Goal: Task Accomplishment & Management: Manage account settings

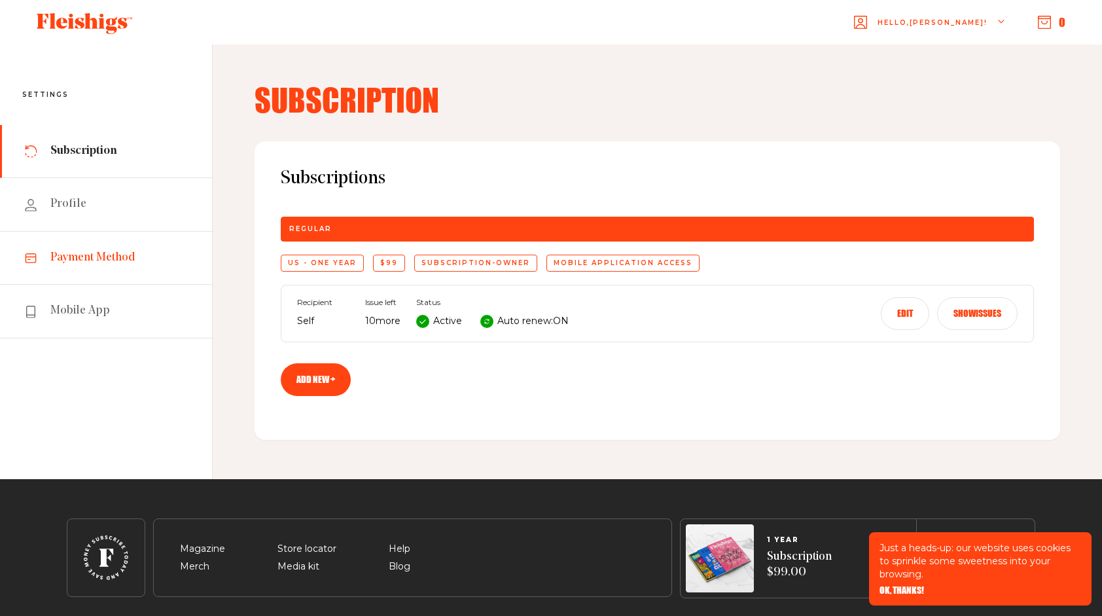
click at [99, 257] on span "Payment Method" at bounding box center [92, 258] width 85 height 16
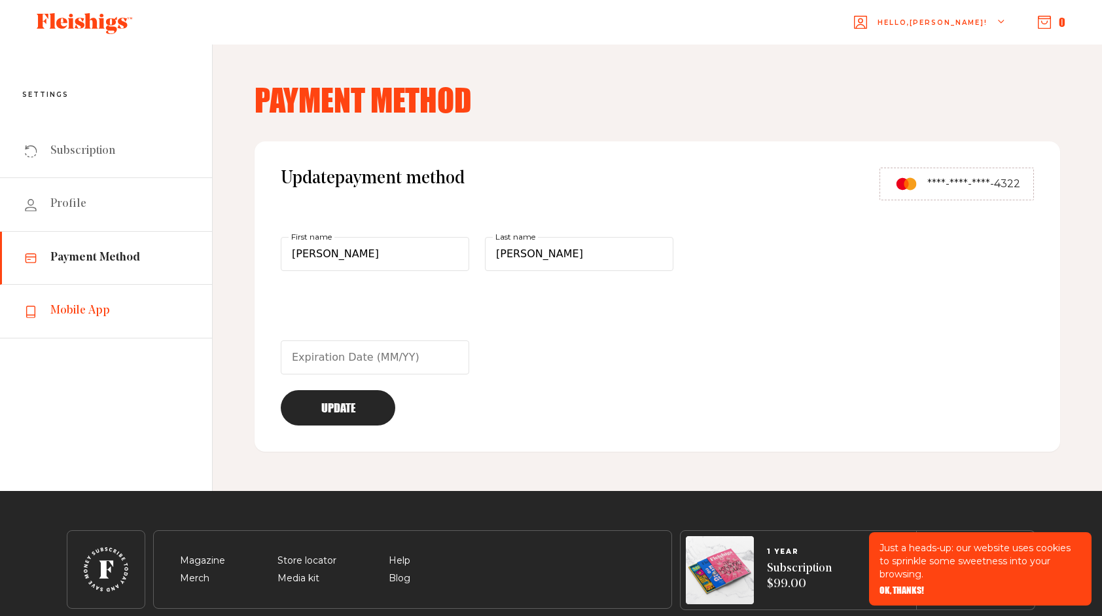
click at [93, 310] on span "Mobile App" at bounding box center [80, 311] width 60 height 16
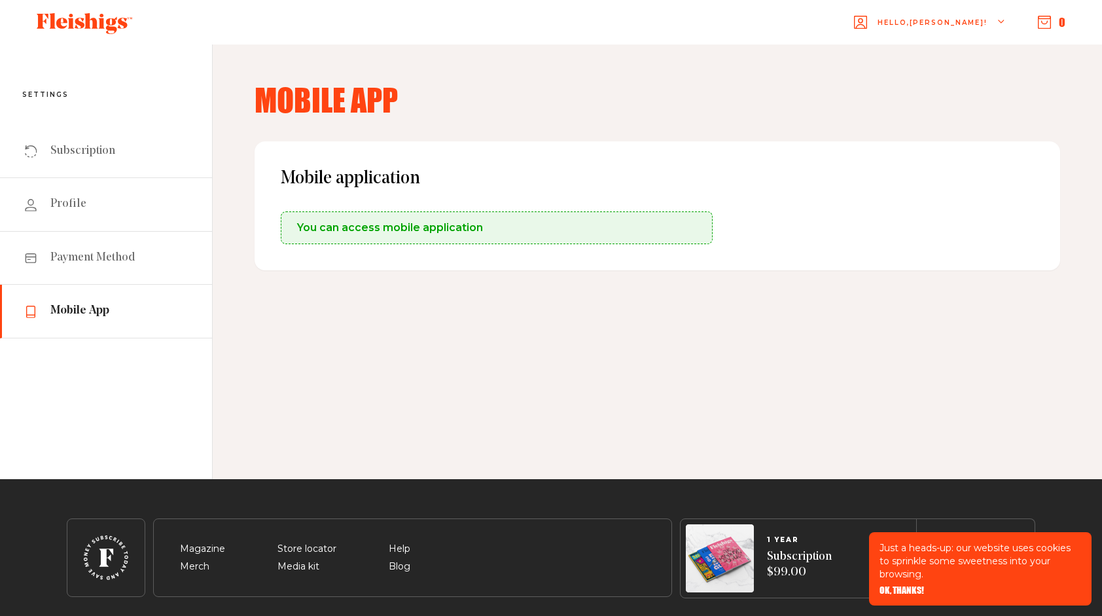
click at [338, 217] on div "You can access mobile application" at bounding box center [497, 227] width 432 height 33
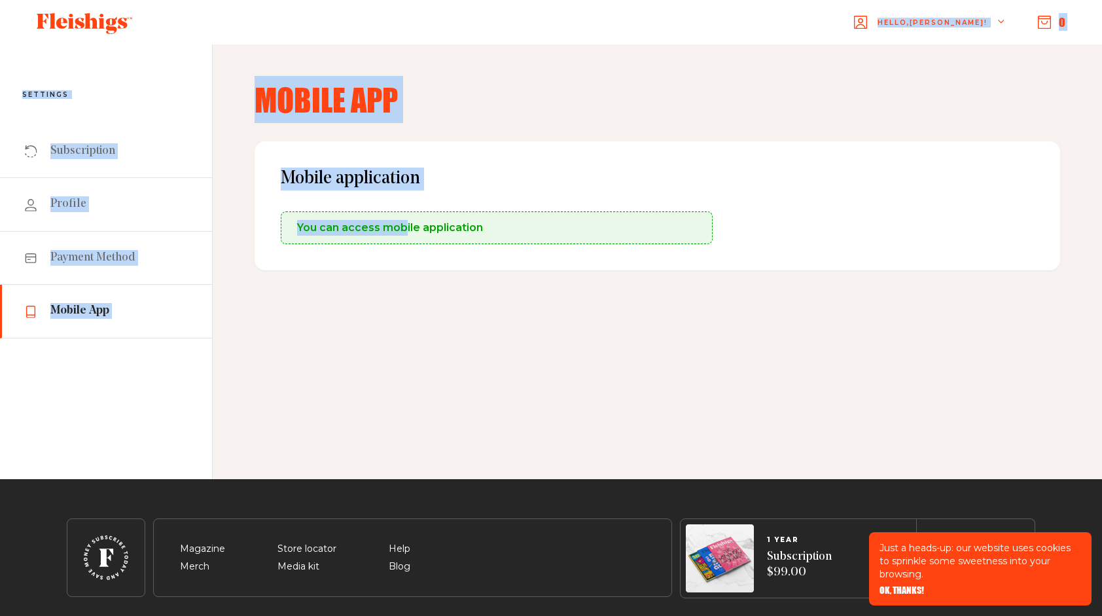
drag, startPoint x: 407, startPoint y: 213, endPoint x: 806, endPoint y: 1, distance: 451.7
click at [806, 1] on main "Just a heads-up: our website uses cookies to sprinkle some sweetness into your …" at bounding box center [551, 329] width 1102 height 658
click at [681, 62] on div "Mobile App Mobile application You can access mobile application" at bounding box center [657, 262] width 889 height 435
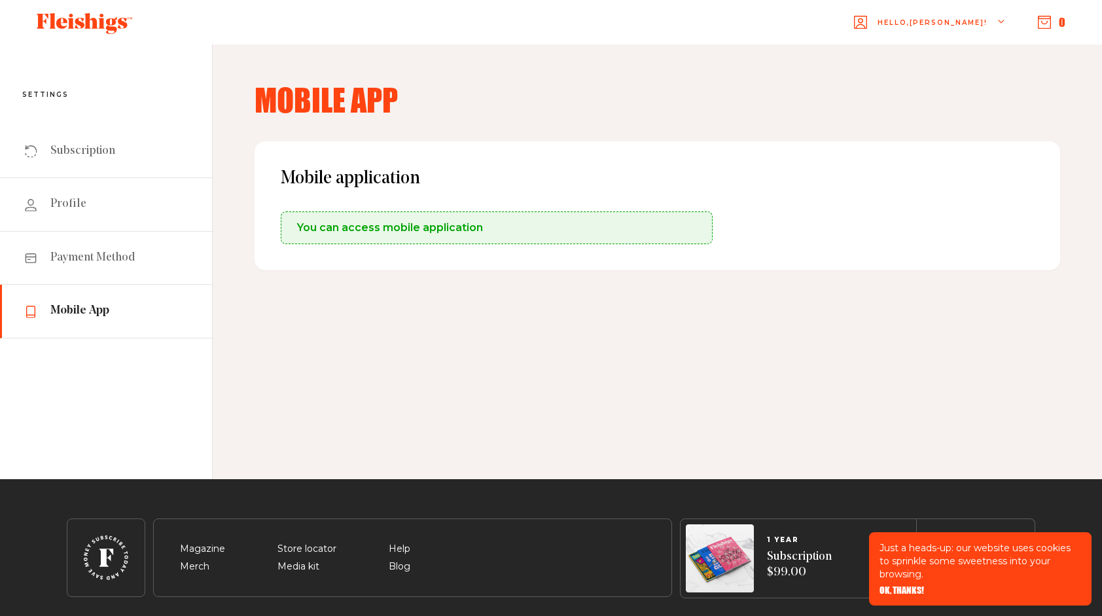
click at [996, 13] on div "Hello, [PERSON_NAME] !" at bounding box center [930, 23] width 152 height 52
